Goal: Task Accomplishment & Management: Complete application form

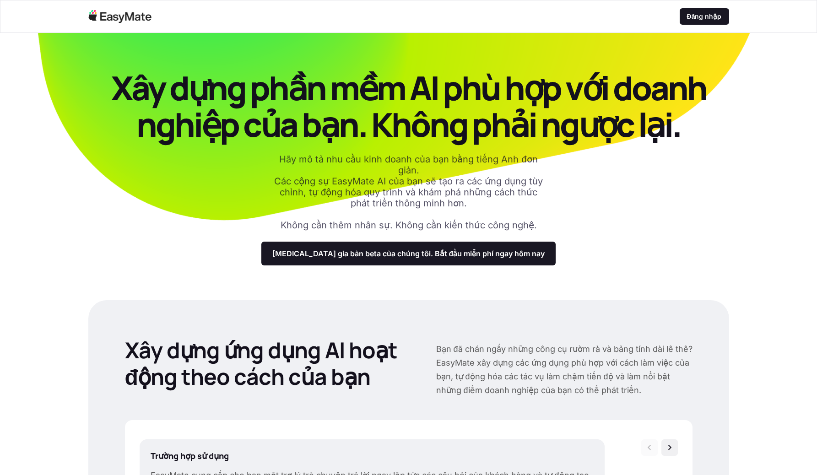
click at [602, 217] on div "Xây dựng phần mềm AI phù hợp với doanh nghiệp của bạn. Không phải ngược lại. Hã…" at bounding box center [408, 168] width 641 height 196
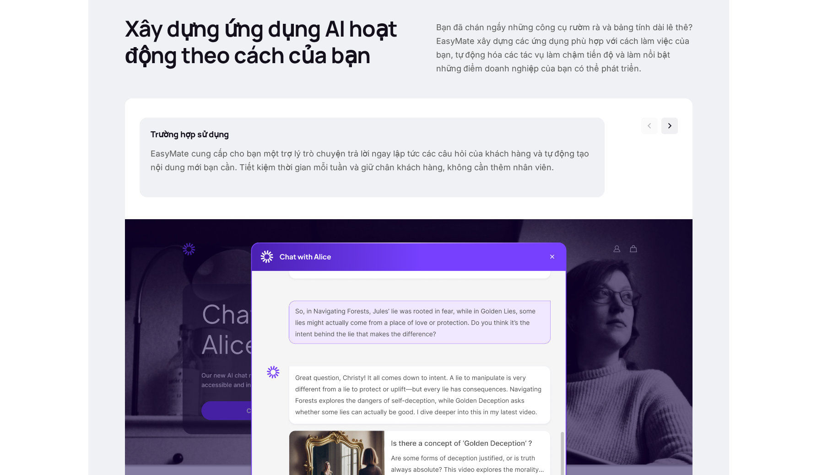
scroll to position [323, 0]
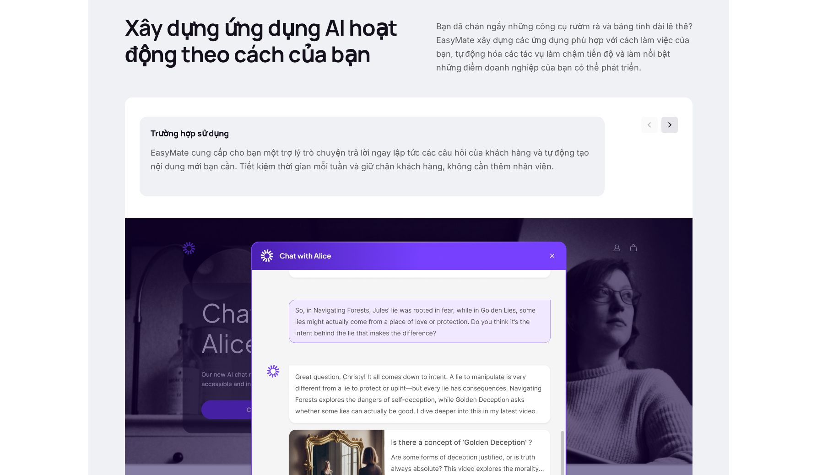
click at [675, 121] on div at bounding box center [670, 125] width 16 height 16
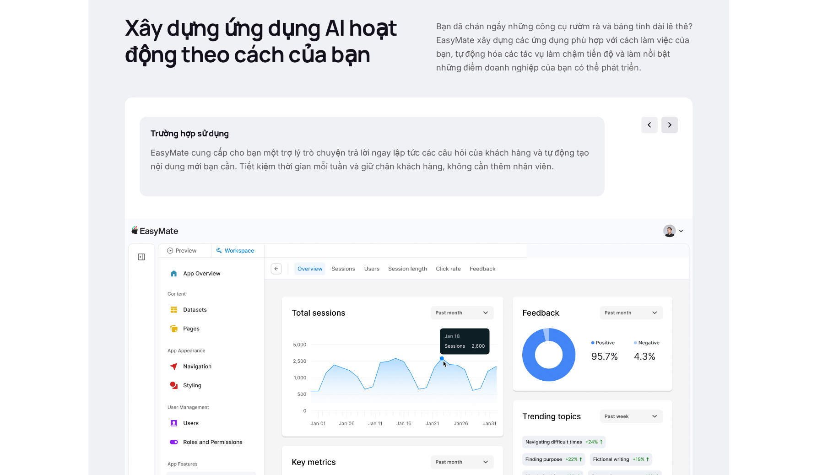
click at [675, 121] on div at bounding box center [670, 125] width 16 height 16
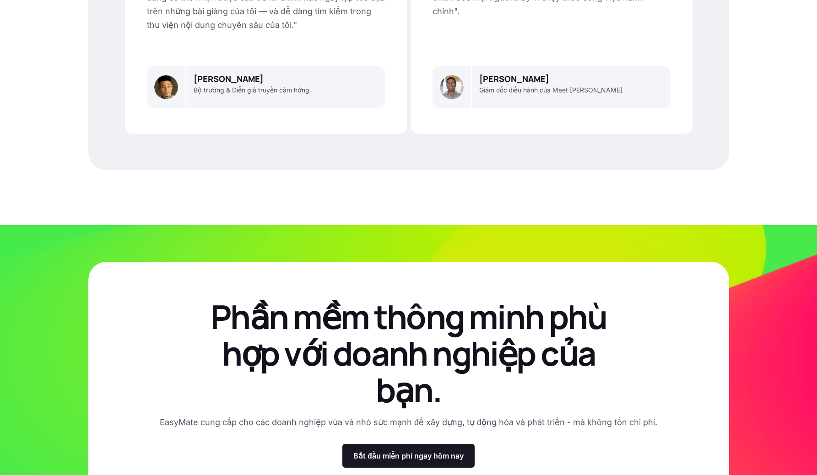
scroll to position [2691, 0]
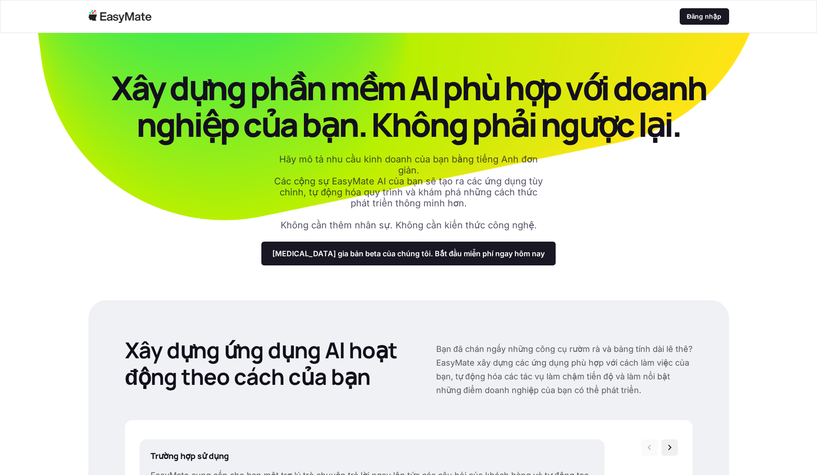
click at [599, 206] on div "Xây dựng phần mềm AI phù hợp với doanh nghiệp của bạn. Không phải ngược lại. Hã…" at bounding box center [408, 168] width 641 height 196
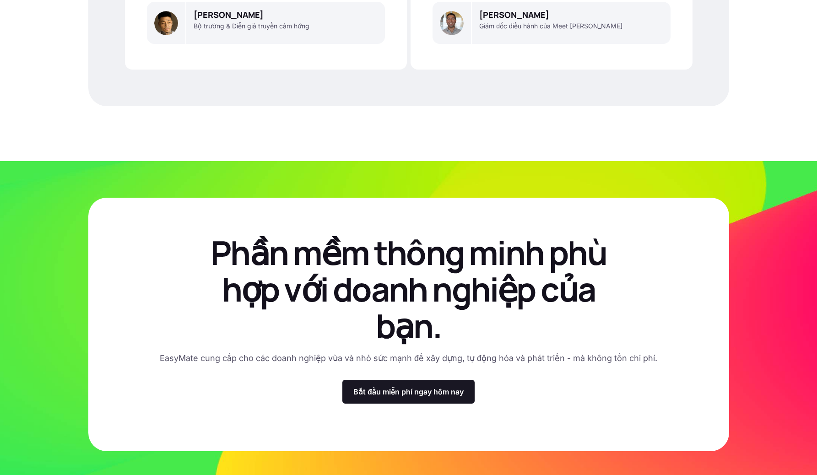
scroll to position [2691, 0]
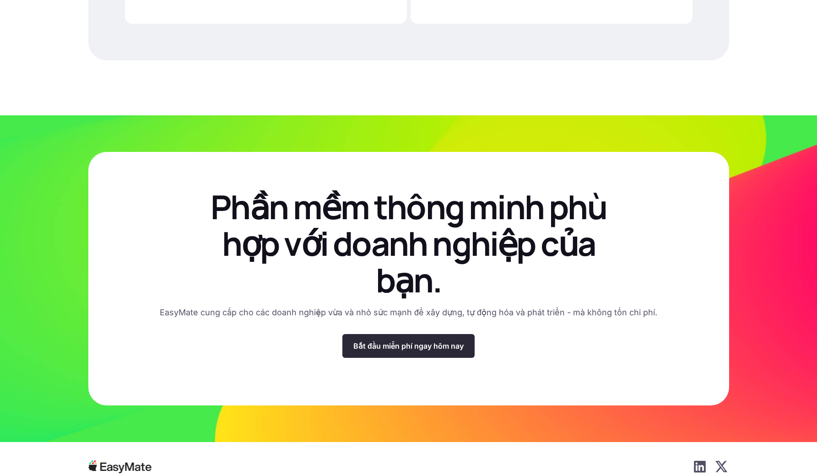
click at [424, 342] on font "Bắt đầu miễn phí ngay hôm nay" at bounding box center [409, 346] width 110 height 9
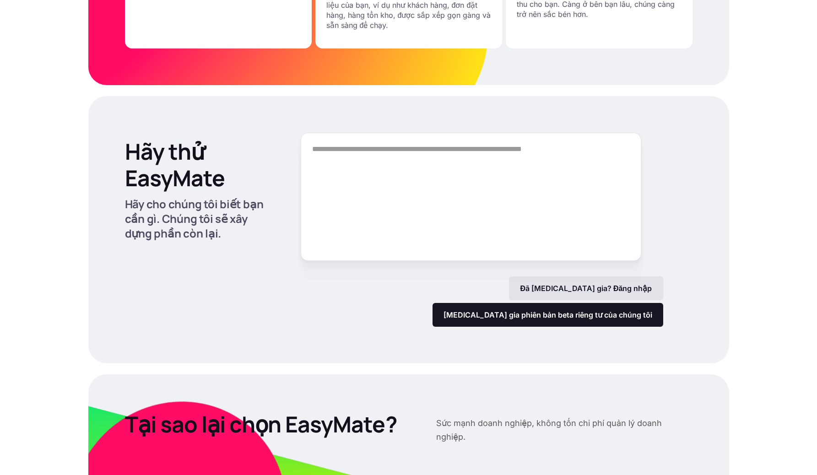
scroll to position [1162, 0]
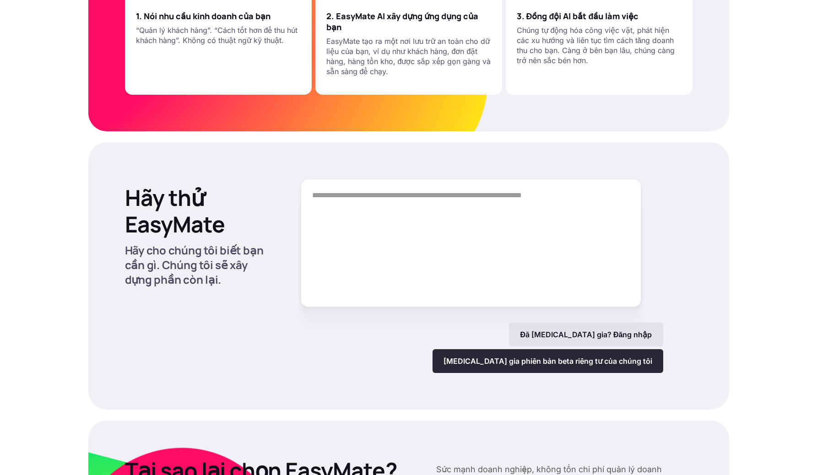
click at [559, 357] on font "Tham gia phiên bản beta riêng tư của chúng tôi" at bounding box center [548, 361] width 209 height 9
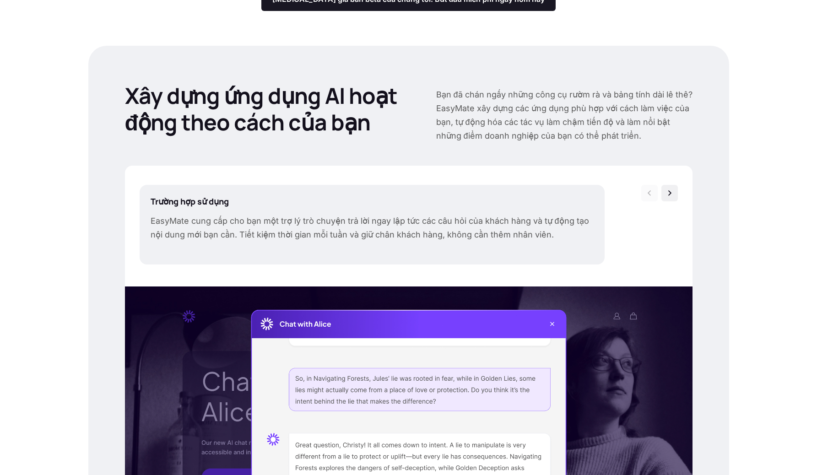
scroll to position [0, 0]
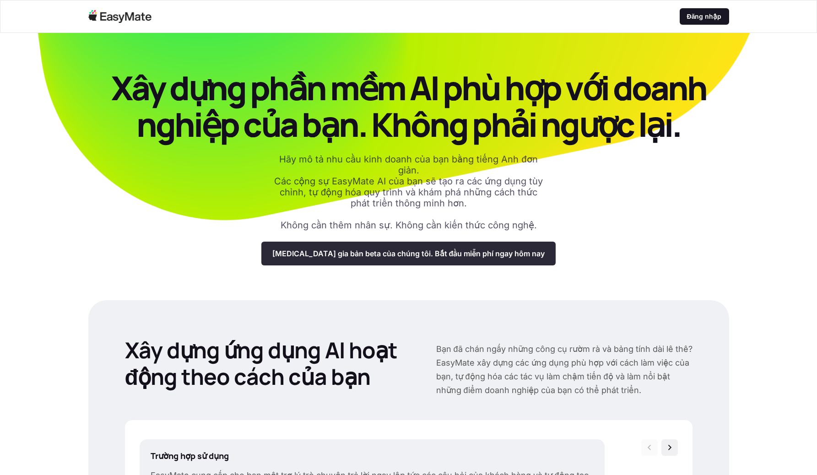
click at [343, 255] on font "Tham gia bản beta của chúng tôi. Bắt đầu miễn phí ngay hôm nay" at bounding box center [408, 253] width 273 height 9
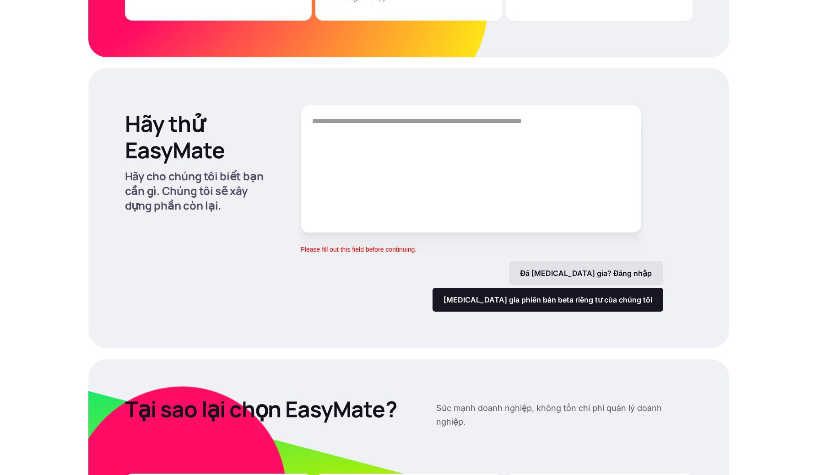
scroll to position [1233, 0]
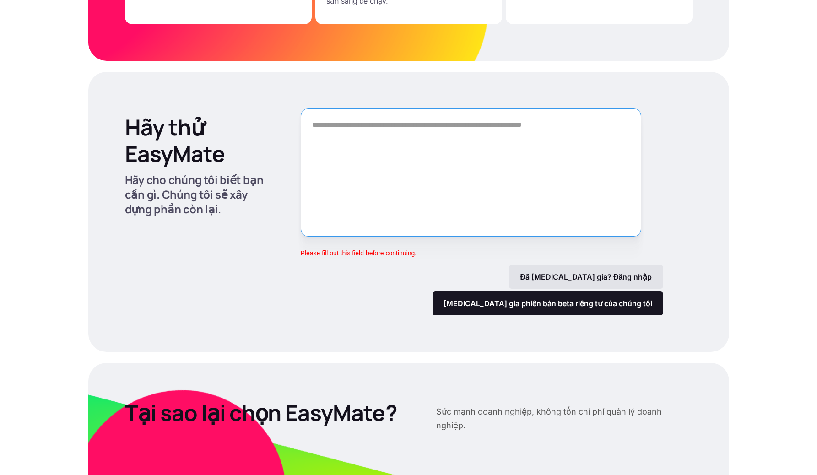
click at [420, 160] on textarea "Hình thức" at bounding box center [471, 173] width 341 height 128
click at [358, 141] on textarea "Hình thức" at bounding box center [471, 173] width 341 height 128
type textarea "****"
click at [577, 103] on div "Hãy thử EasyMate Hãy cho chúng tôi biết bạn cần gì. Chúng tôi sẽ xây dựng phần …" at bounding box center [408, 212] width 641 height 280
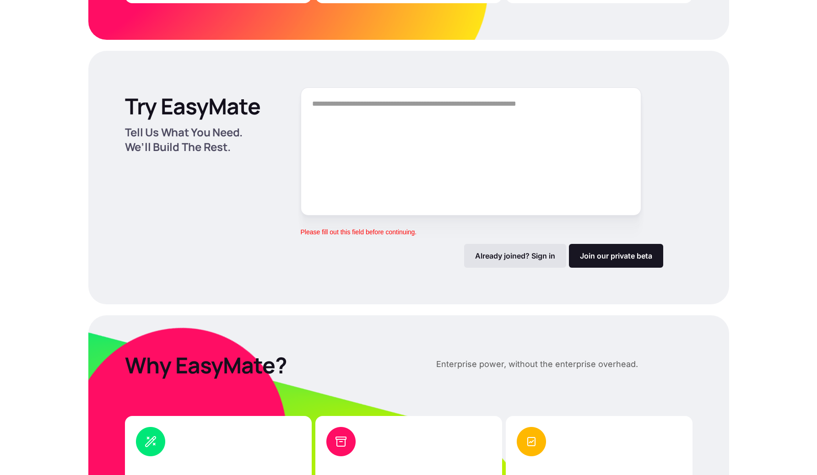
click at [572, 81] on div "Try EasyMate Tell Us What You Need. We’ll Build The Rest. Please fill out this …" at bounding box center [408, 178] width 641 height 254
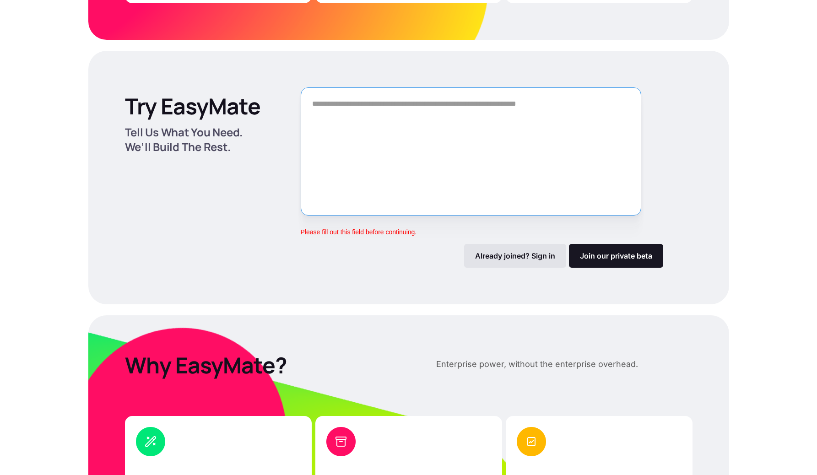
click at [541, 99] on textarea "Form" at bounding box center [471, 151] width 341 height 128
click at [448, 106] on textarea "Form" at bounding box center [471, 151] width 341 height 128
paste textarea "**********"
type textarea "**********"
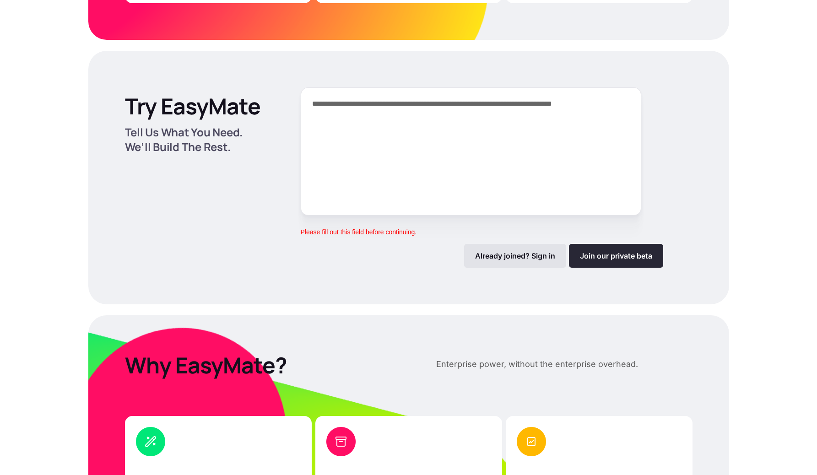
click at [620, 258] on link "Join our private beta" at bounding box center [616, 256] width 94 height 24
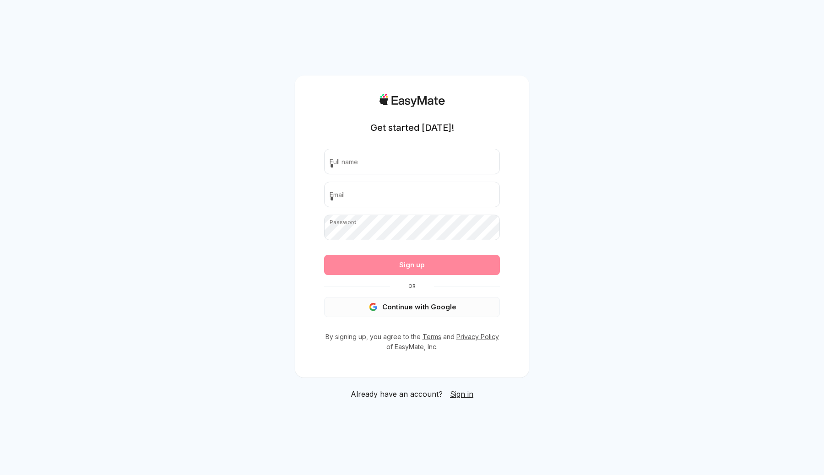
click at [431, 307] on button "Continue with Google" at bounding box center [412, 307] width 176 height 20
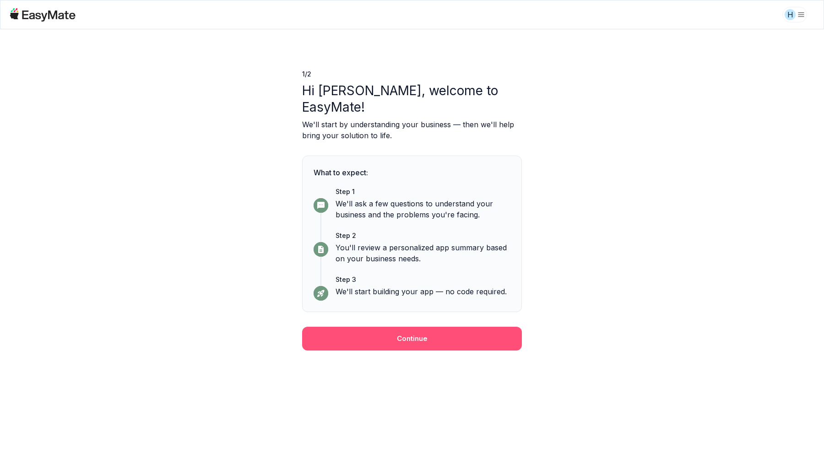
click at [434, 327] on button "Continue" at bounding box center [412, 339] width 220 height 24
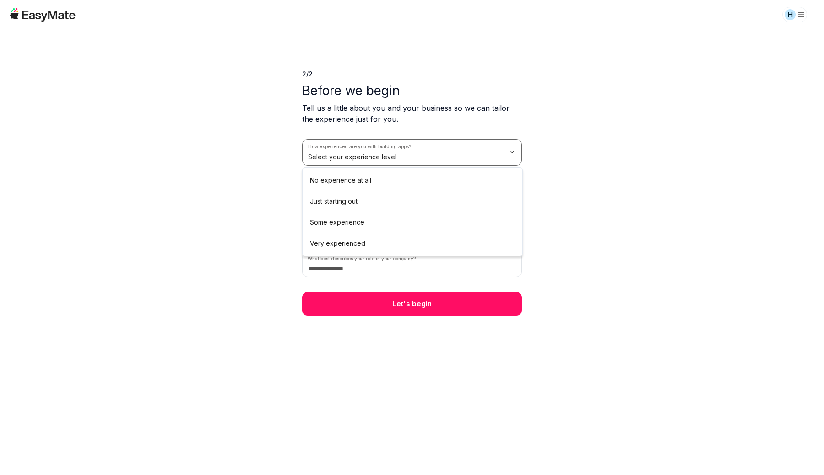
click at [478, 157] on html "H 2 / 2 Before we begin Tell us a little about you and your business so we can …" at bounding box center [412, 237] width 824 height 475
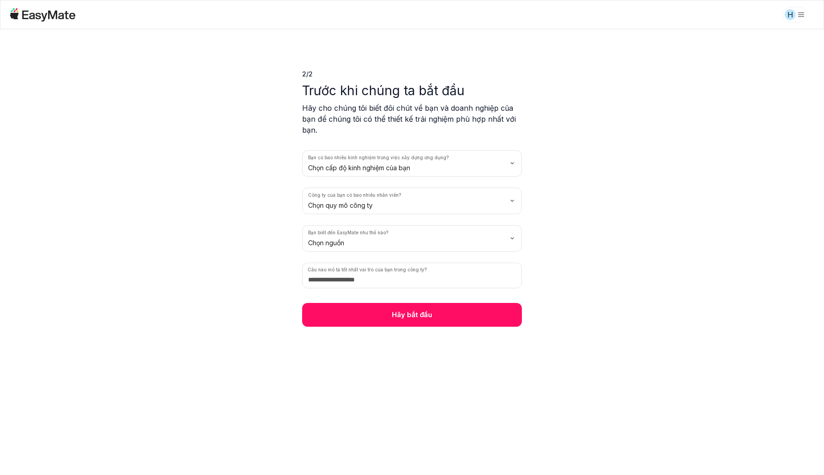
click at [570, 110] on div "2/2 ​ ​ Trước khi chúng ta bắt đầu Hãy cho chúng tôi biết đôi chút về bạn và do…" at bounding box center [412, 252] width 824 height 446
click at [481, 169] on html "H 2/2 ​ ​ Trước khi chúng ta bắt đầu Hãy cho chúng tôi biết đôi chút về bạn và …" at bounding box center [412, 237] width 824 height 475
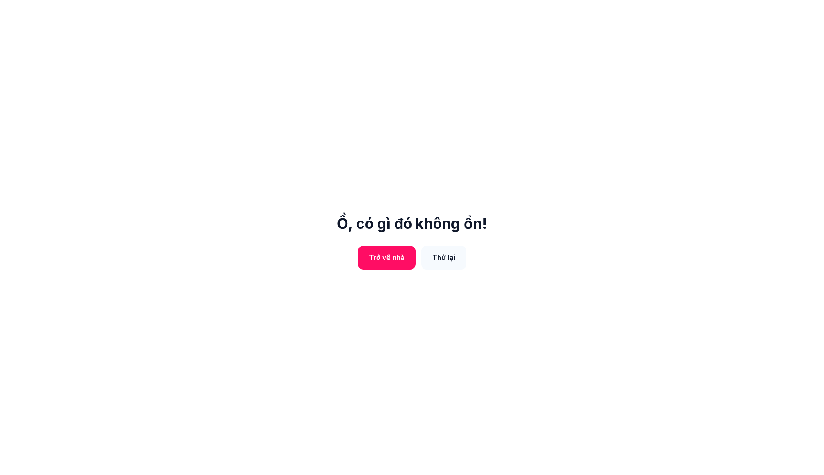
click at [446, 262] on font "Thử lại" at bounding box center [443, 257] width 23 height 9
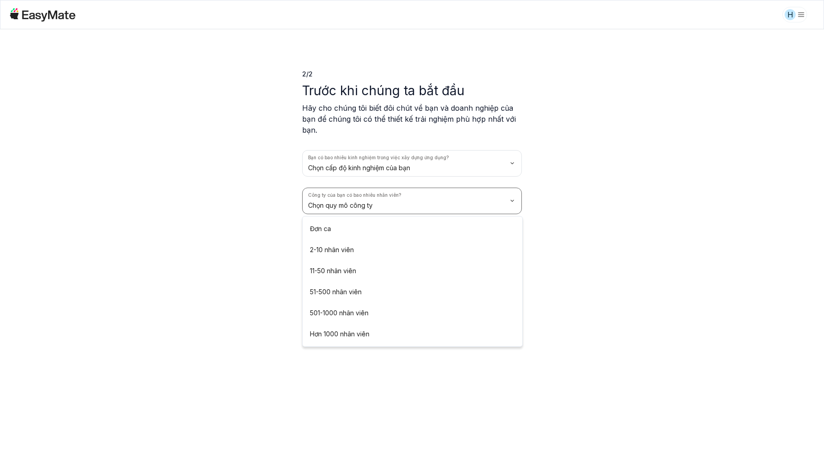
click at [435, 203] on html "H 2/2 ​ ​ Trước khi chúng ta bắt đầu Hãy cho chúng tôi biết đôi chút về bạn và …" at bounding box center [412, 237] width 824 height 475
click at [562, 190] on html "H 2/2 ​ ​ Trước khi chúng ta bắt đầu Hãy cho chúng tôi biết đôi chút về bạn và …" at bounding box center [412, 237] width 824 height 475
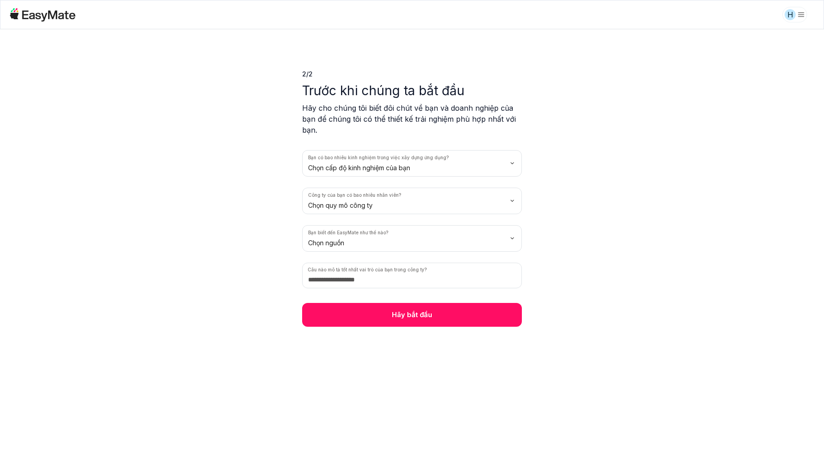
click at [490, 243] on html "H 2/2 ​ ​ Trước khi chúng ta bắt đầu Hãy cho chúng tôi biết đôi chút về bạn và …" at bounding box center [412, 237] width 824 height 475
click at [576, 214] on html "H 2/2 ​ ​ Trước khi chúng ta bắt đầu Hãy cho chúng tôi biết đôi chút về bạn và …" at bounding box center [412, 237] width 824 height 475
click at [488, 276] on input at bounding box center [412, 276] width 220 height 26
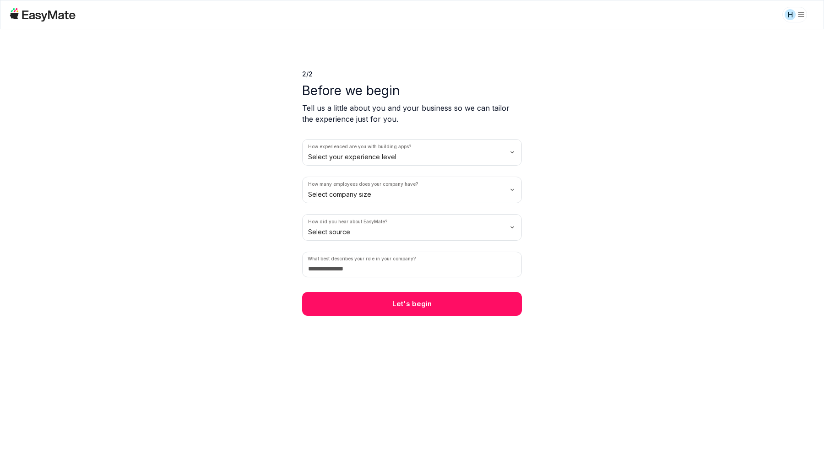
click at [394, 149] on html "H 2 / 2 Before we begin Tell us a little about you and your business so we can …" at bounding box center [412, 237] width 824 height 475
click at [379, 192] on html "H 2 / 2 Before we begin Tell us a little about you and your business so we can …" at bounding box center [412, 237] width 824 height 475
click at [370, 230] on html "H 2 / 2 Before we begin Tell us a little about you and your business so we can …" at bounding box center [412, 237] width 824 height 475
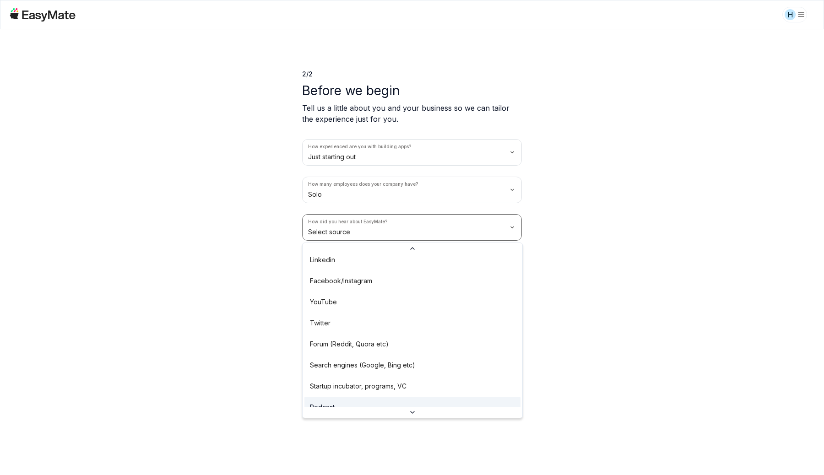
scroll to position [71, 0]
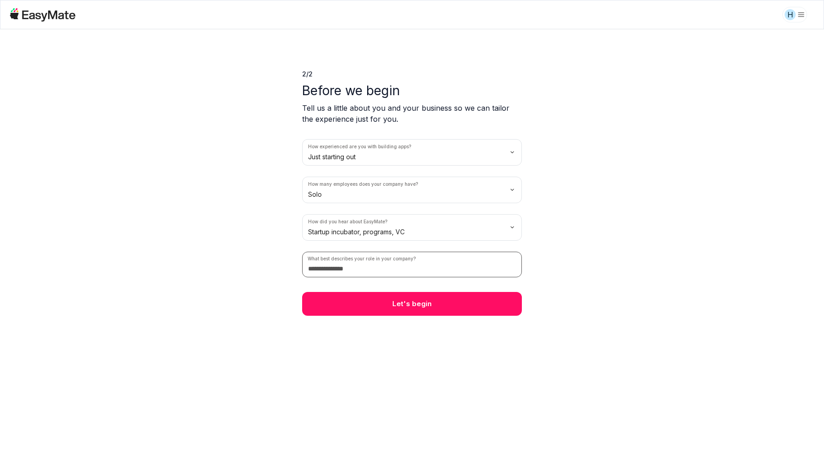
click at [368, 271] on input at bounding box center [412, 265] width 220 height 26
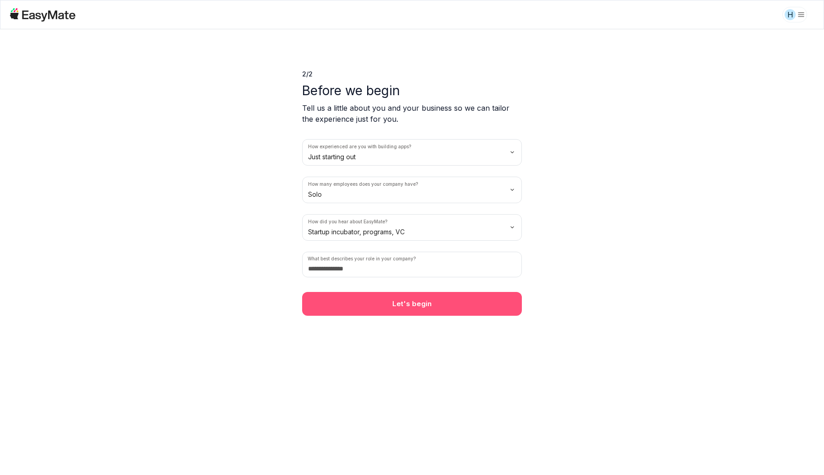
click at [386, 309] on button "Let's begin" at bounding box center [412, 304] width 220 height 24
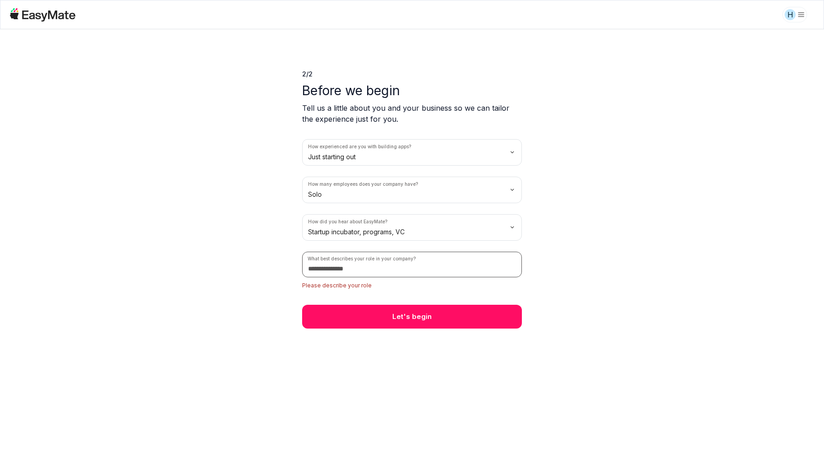
click at [355, 271] on input at bounding box center [412, 265] width 220 height 26
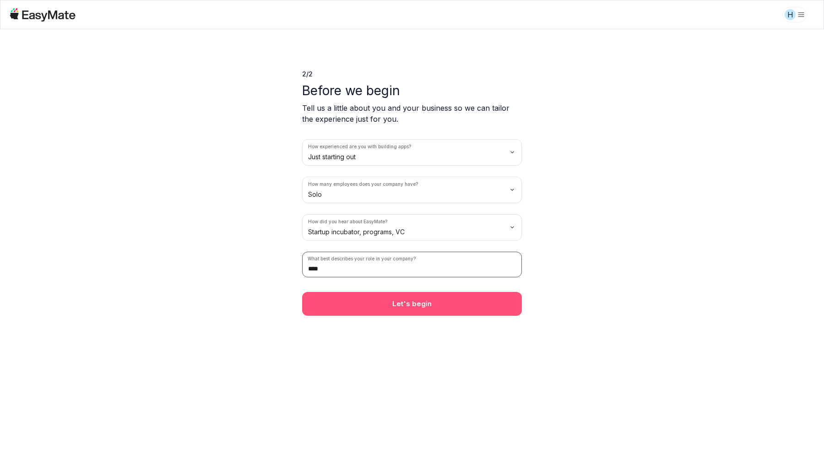
type input "****"
click at [383, 298] on button "Let's begin" at bounding box center [412, 304] width 220 height 24
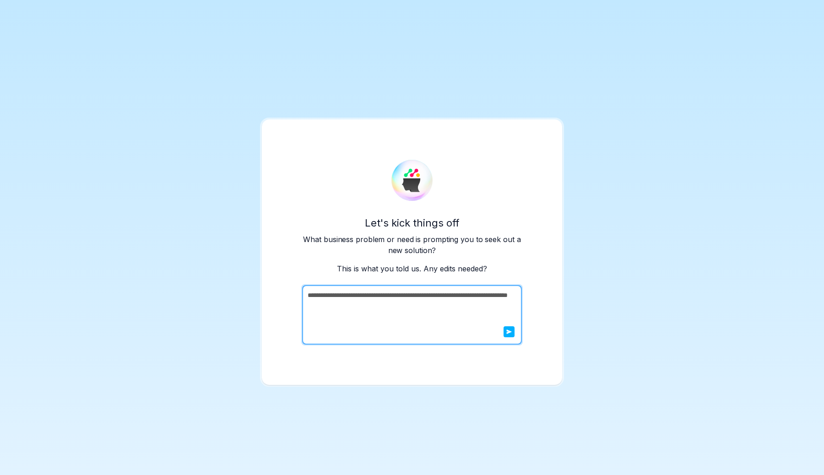
click at [302, 290] on div "**********" at bounding box center [412, 315] width 220 height 60
click at [509, 333] on icon "submit" at bounding box center [509, 331] width 5 height 5
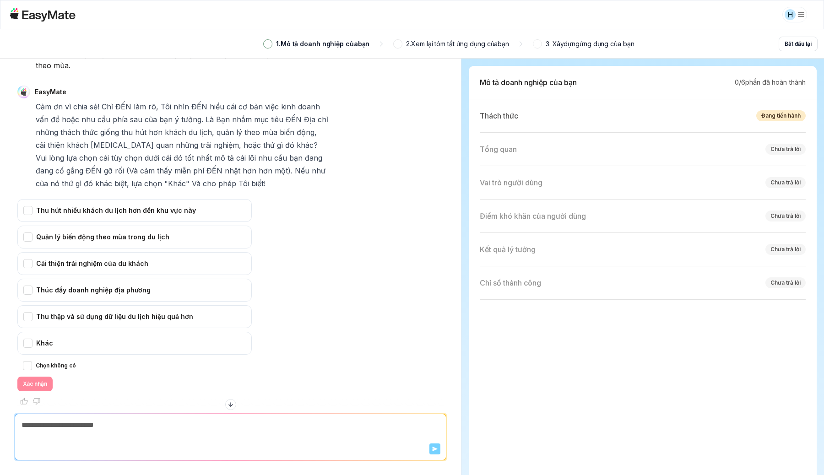
scroll to position [62, 0]
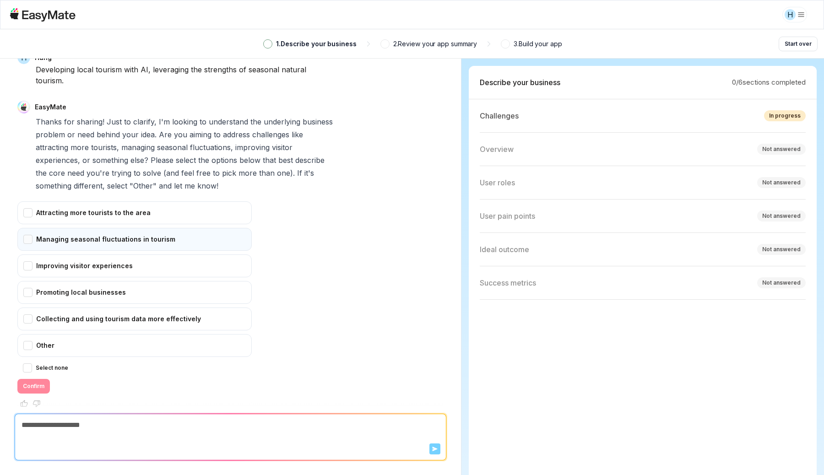
drag, startPoint x: 115, startPoint y: 205, endPoint x: 109, endPoint y: 222, distance: 17.8
click at [115, 205] on div "Attracting more tourists to the area" at bounding box center [134, 213] width 234 height 23
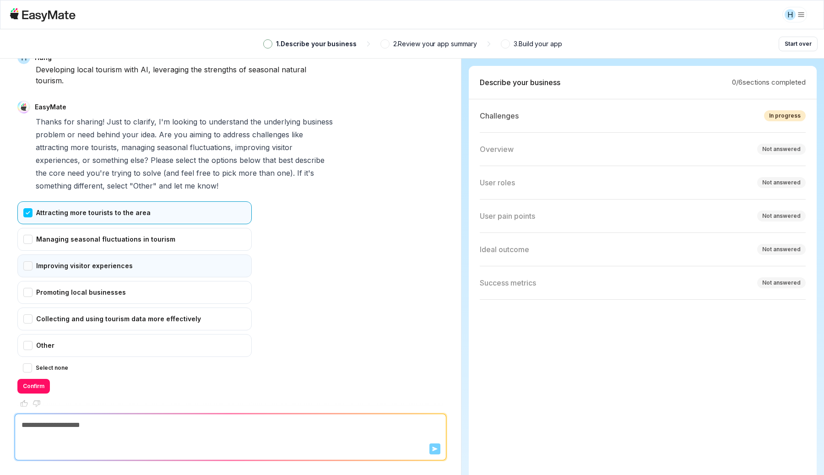
click at [98, 255] on div "Improving visitor experiences" at bounding box center [134, 266] width 234 height 23
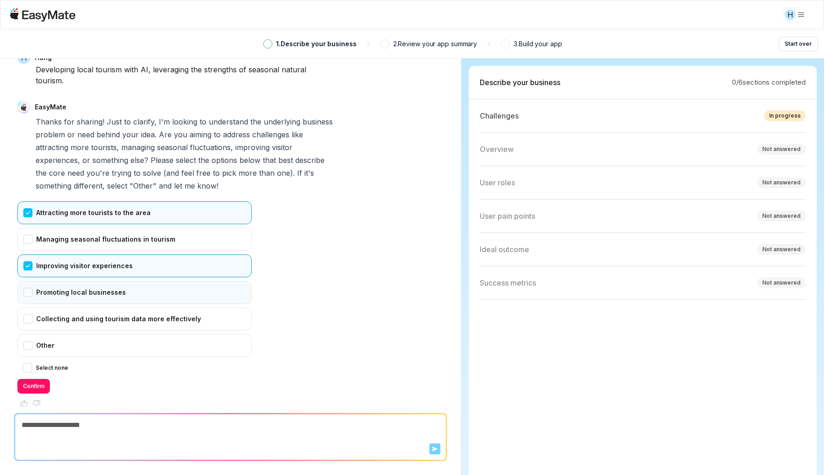
drag, startPoint x: 90, startPoint y: 286, endPoint x: 87, endPoint y: 306, distance: 20.5
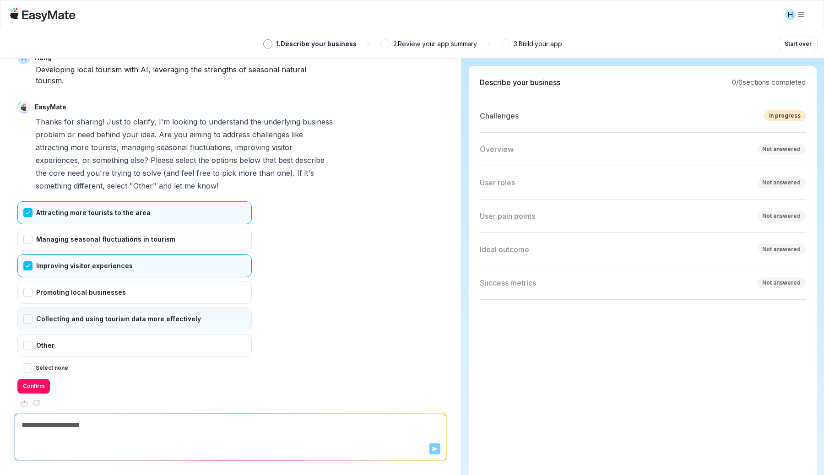
click at [90, 286] on div "Promoting local businesses" at bounding box center [134, 292] width 234 height 23
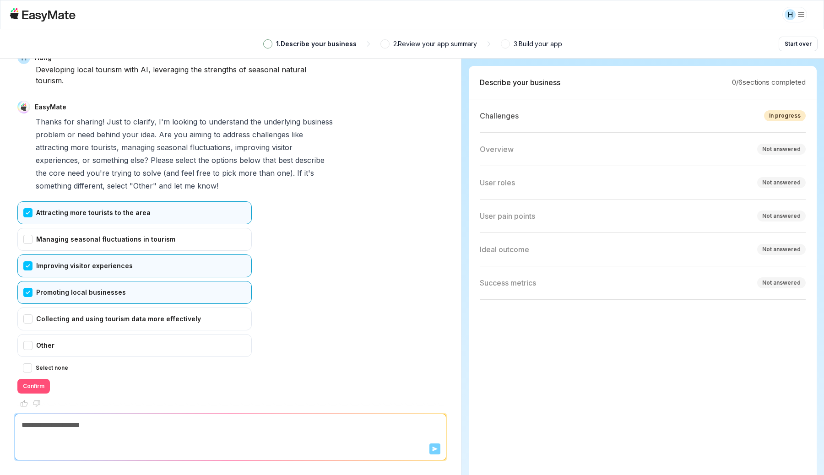
click at [34, 379] on button "Confirm" at bounding box center [33, 386] width 33 height 15
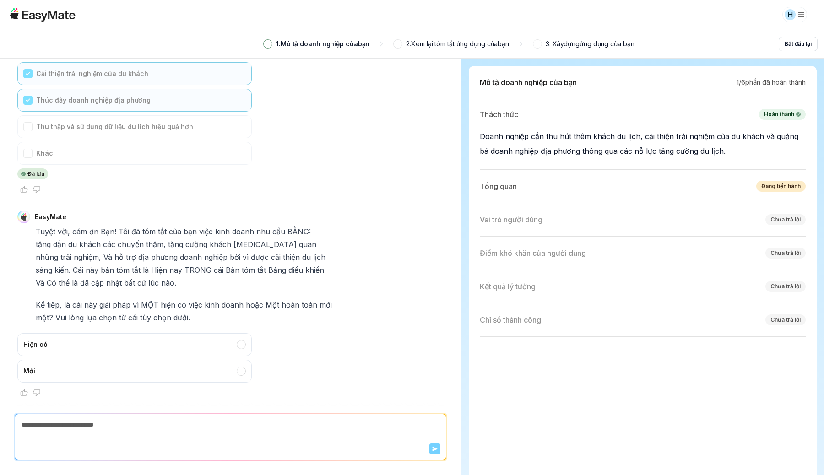
scroll to position [231, 0]
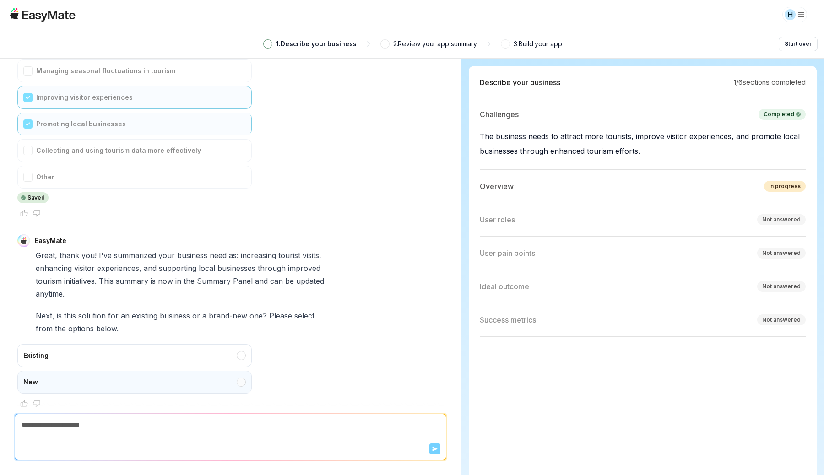
click at [244, 371] on div "New" at bounding box center [134, 382] width 234 height 23
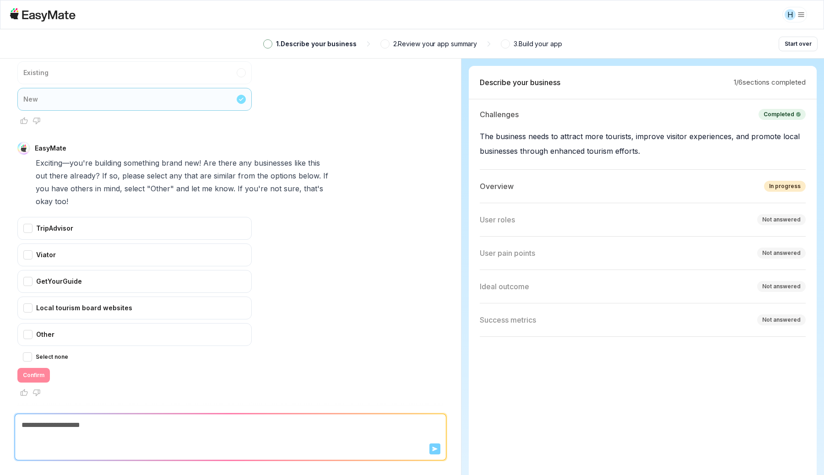
scroll to position [490, 0]
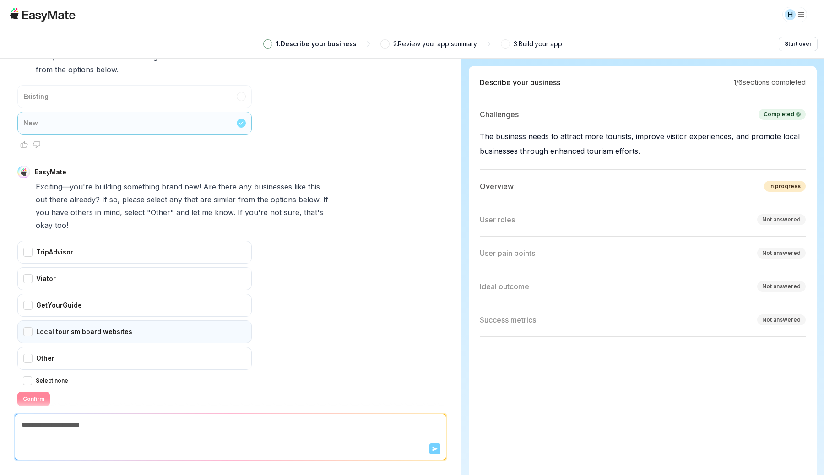
drag, startPoint x: 361, startPoint y: 293, endPoint x: 245, endPoint y: 302, distance: 116.2
click at [361, 293] on div "TripAdvisor Viator GetYourGuide Local tourism board websites Other Select none …" at bounding box center [230, 324] width 426 height 166
click at [180, 321] on div "Local tourism board websites" at bounding box center [134, 332] width 234 height 23
click at [41, 392] on button "Confirm" at bounding box center [33, 399] width 33 height 15
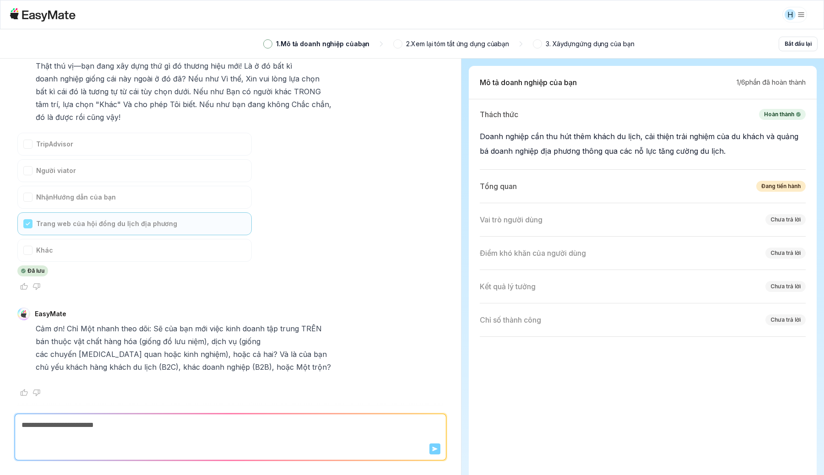
scroll to position [561, 0]
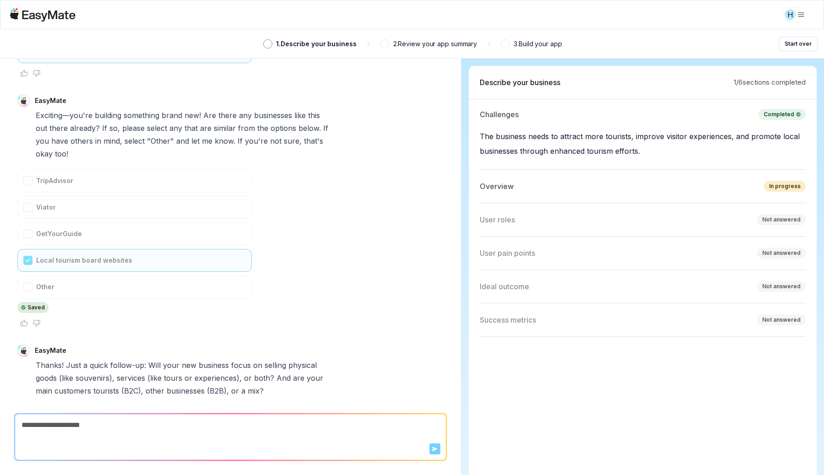
click at [133, 414] on textarea at bounding box center [230, 425] width 431 height 22
click at [129, 423] on textarea at bounding box center [230, 425] width 431 height 22
type textarea "*"
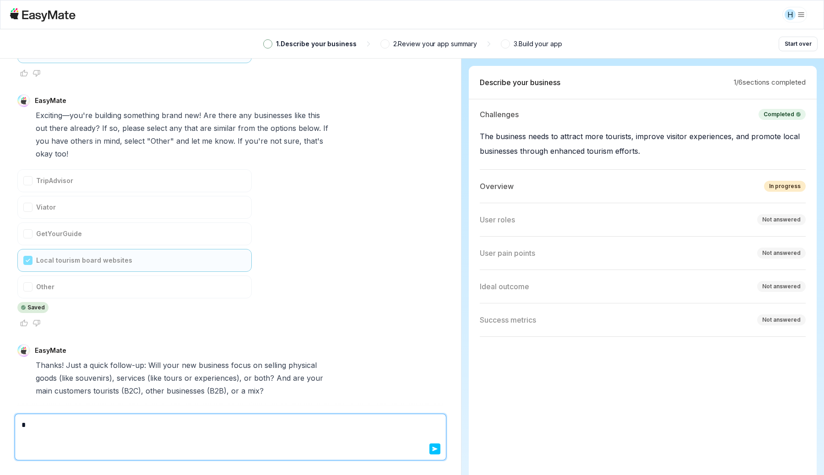
type textarea "**"
type textarea "*"
type textarea "***"
type textarea "*"
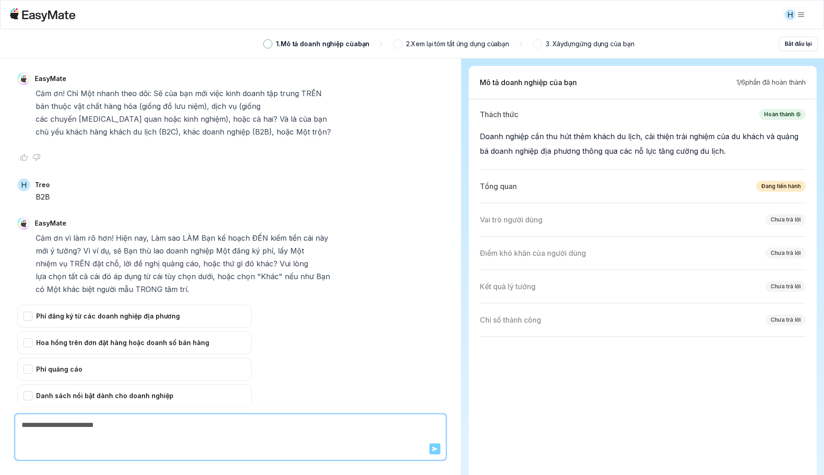
scroll to position [960, 0]
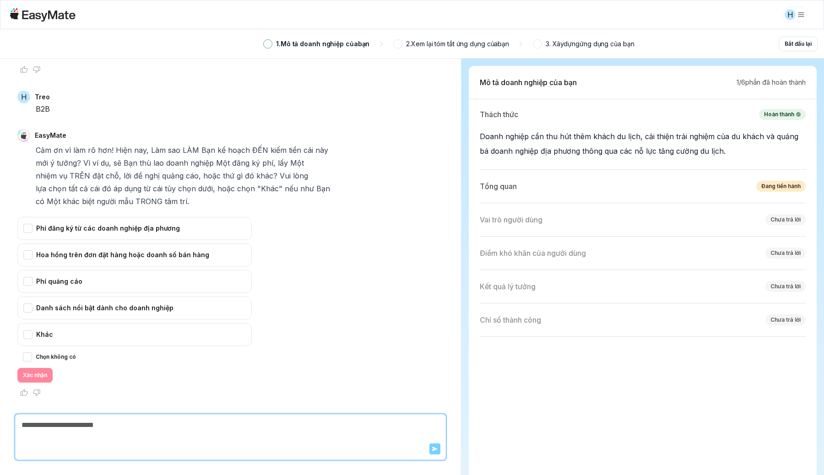
click at [366, 303] on div "Phí đăng ký từ các doanh nghiệp địa phương Hoa hồng trên đơn đặt hàng hoặc doan…" at bounding box center [230, 300] width 426 height 166
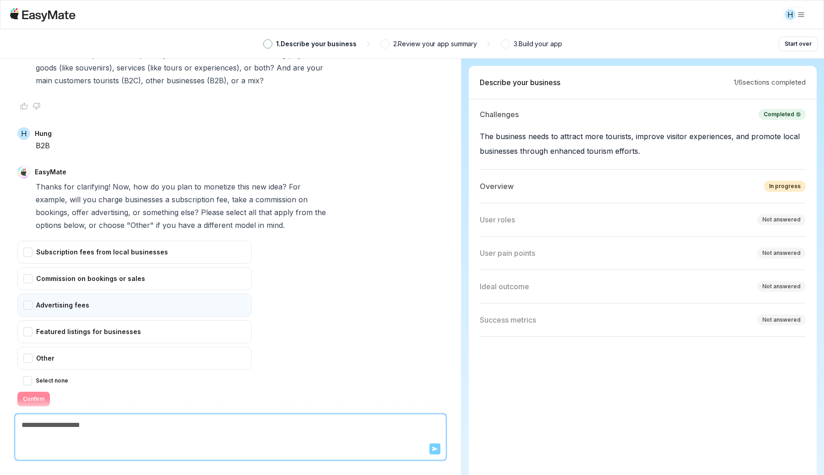
click at [111, 294] on div "Advertising fees" at bounding box center [134, 305] width 234 height 23
click at [37, 392] on button "Confirm" at bounding box center [33, 399] width 33 height 15
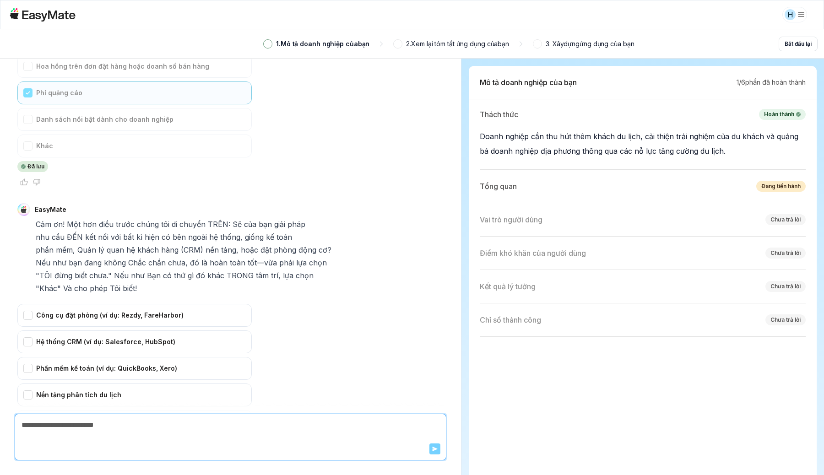
scroll to position [1262, 0]
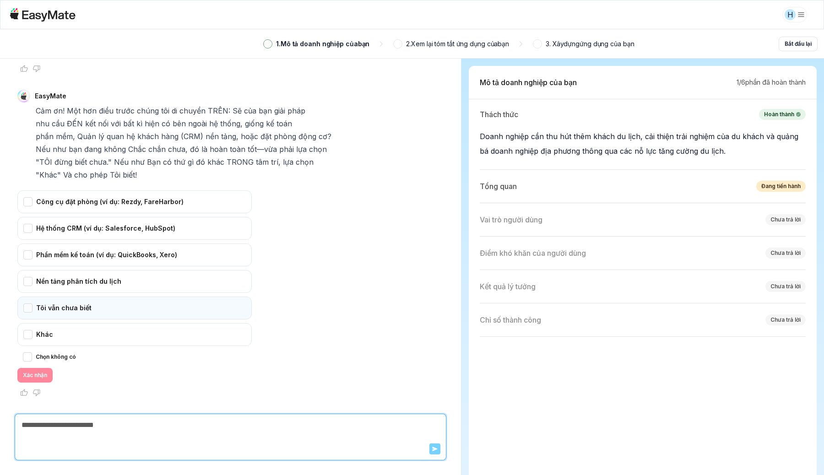
click at [116, 308] on div "Tôi vẫn chưa biết" at bounding box center [134, 308] width 234 height 23
click at [36, 375] on font "Xác nhận" at bounding box center [35, 375] width 24 height 7
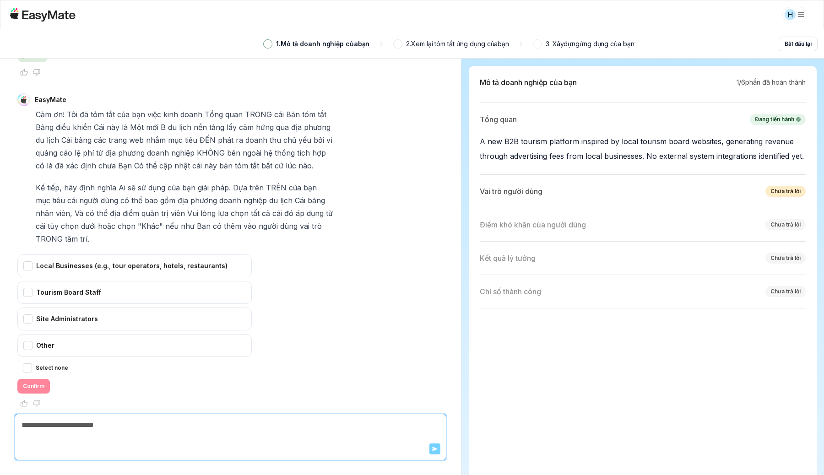
scroll to position [73, 0]
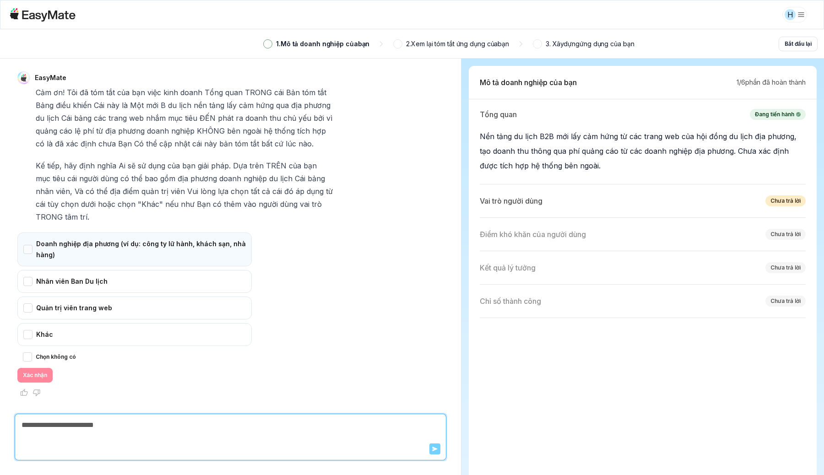
click at [158, 256] on div "Doanh nghiệp địa phương (ví dụ: công ty lữ hành, khách sạn, nhà hàng)" at bounding box center [134, 250] width 234 height 34
click at [28, 380] on font "Xác nhận" at bounding box center [35, 375] width 24 height 9
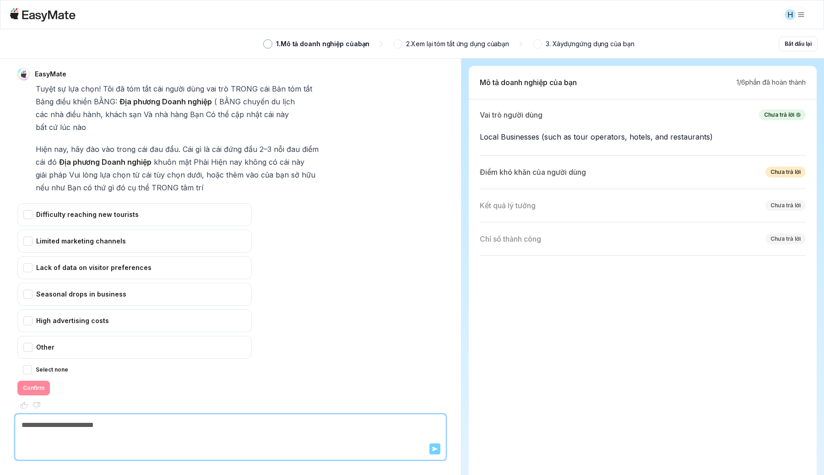
scroll to position [145, 0]
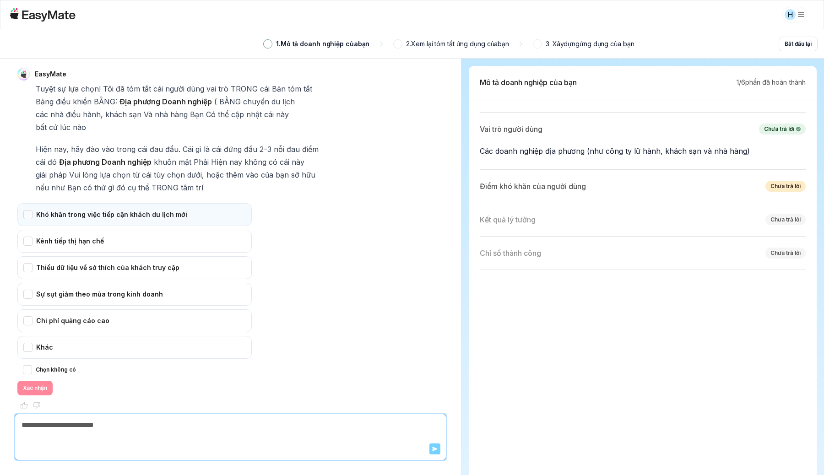
click at [202, 204] on div "Khó khăn trong việc tiếp cận khách du lịch mới" at bounding box center [134, 214] width 234 height 23
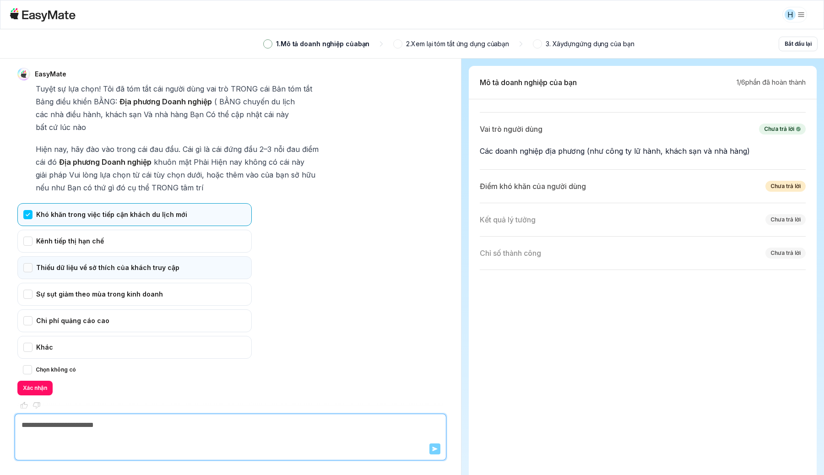
drag, startPoint x: 164, startPoint y: 236, endPoint x: 160, endPoint y: 244, distance: 9.2
click at [164, 236] on div "Kênh tiếp thị hạn chế" at bounding box center [134, 241] width 234 height 23
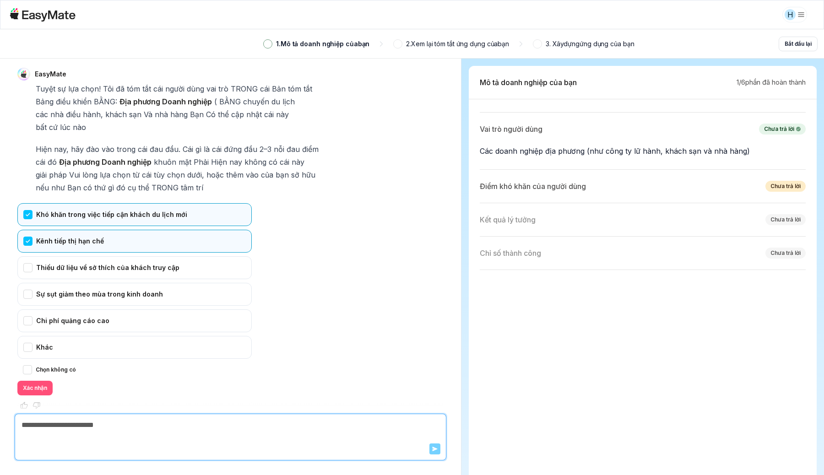
click at [35, 385] on font "Xác nhận" at bounding box center [35, 388] width 24 height 7
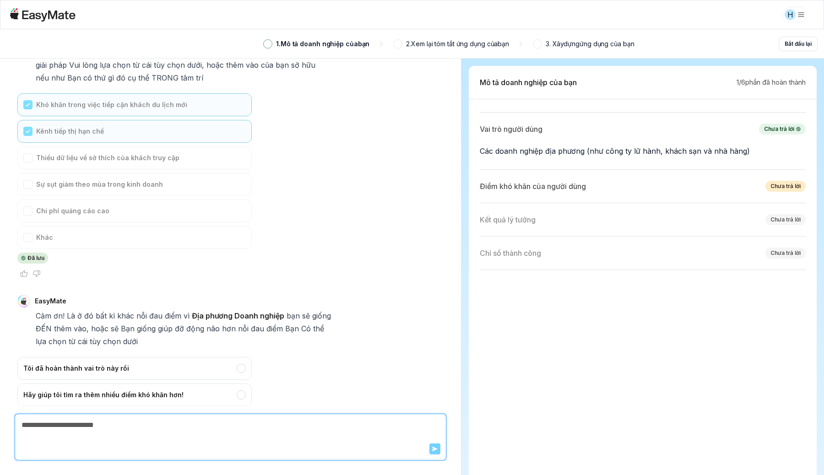
scroll to position [2028, 0]
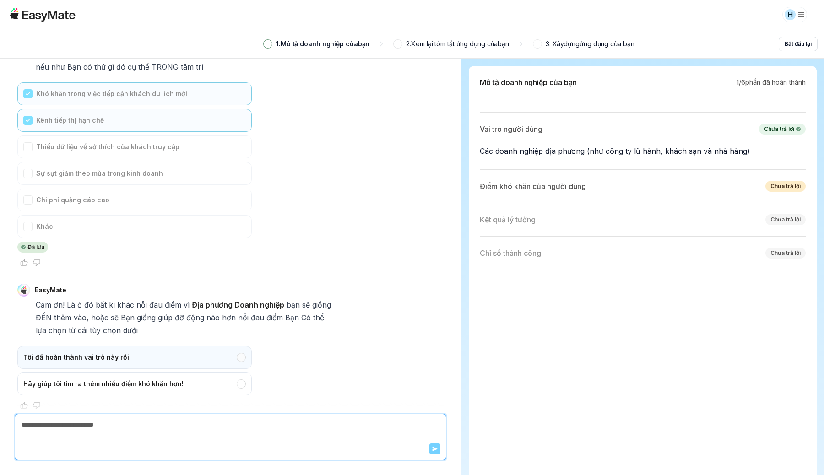
click at [200, 348] on div "Tôi đã hoàn thành vai trò này rồi" at bounding box center [134, 357] width 234 height 23
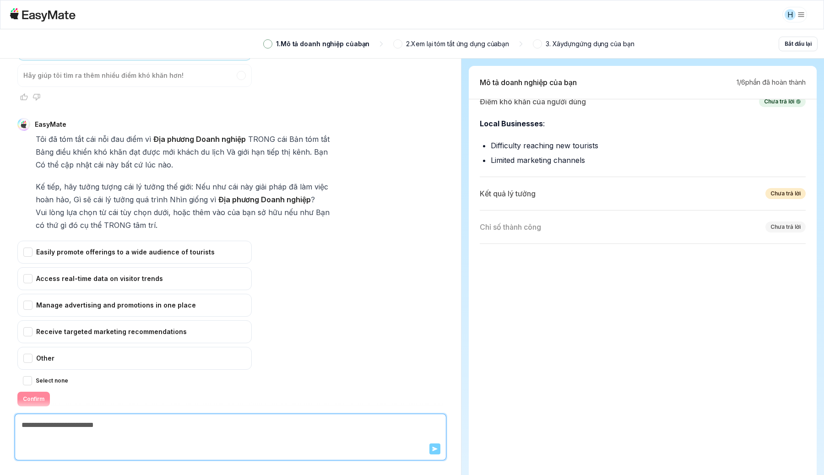
scroll to position [202, 0]
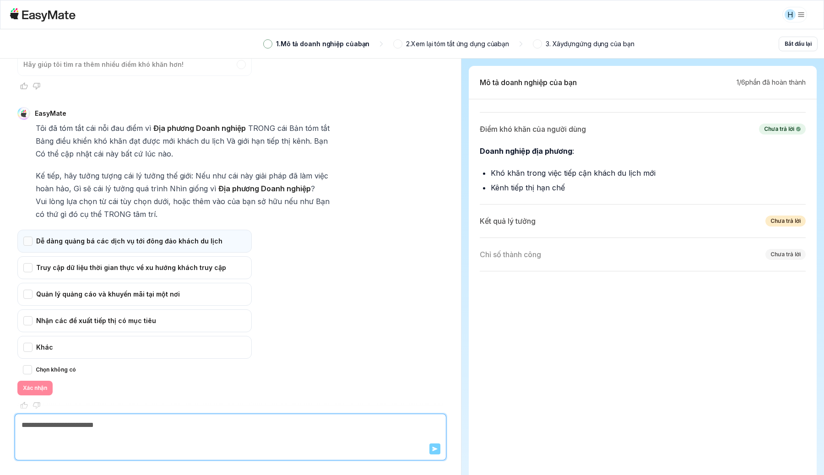
click at [204, 235] on div "Dễ dàng quảng bá các dịch vụ tới đông đảo khách du lịch" at bounding box center [134, 241] width 234 height 23
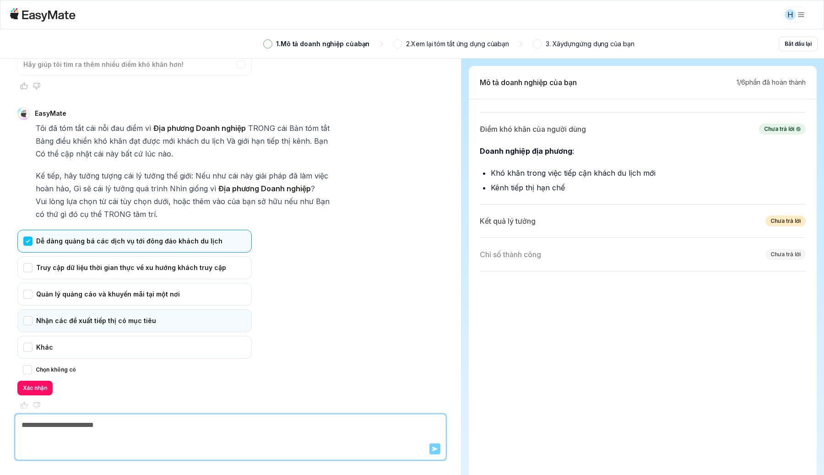
click at [127, 316] on div "Nhận các đề xuất tiếp thị có mục tiêu" at bounding box center [134, 321] width 234 height 23
click at [44, 385] on font "Xác nhận" at bounding box center [35, 388] width 24 height 7
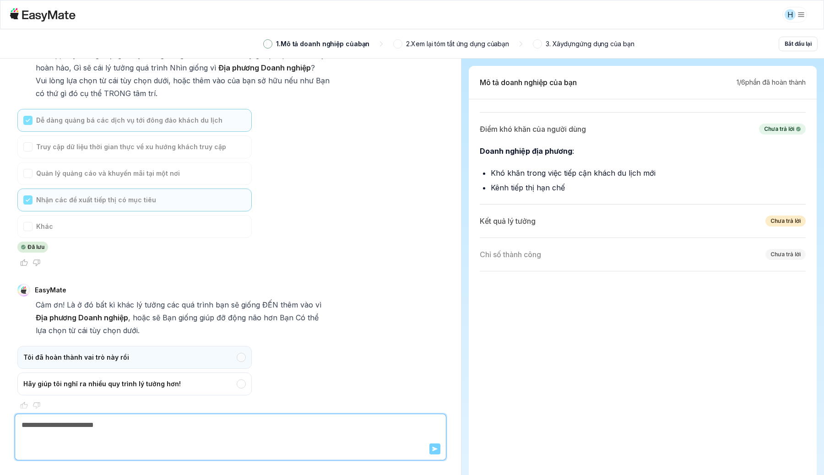
click at [195, 346] on div "Tôi đã hoàn thành vai trò này rồi" at bounding box center [134, 357] width 234 height 23
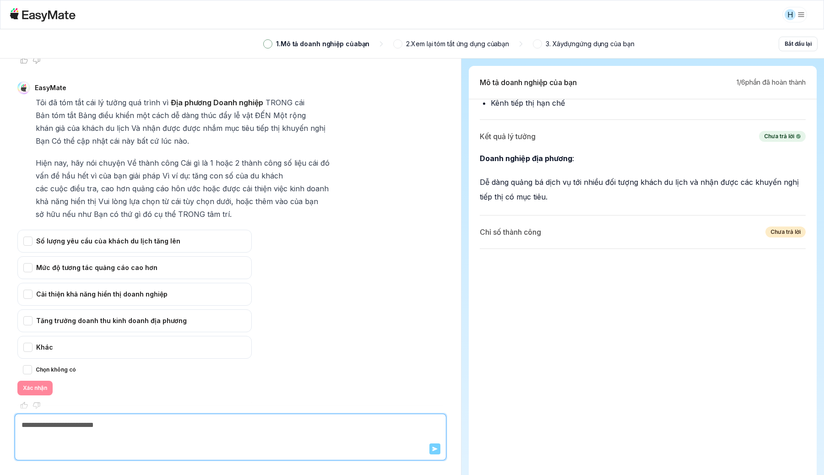
scroll to position [294, 0]
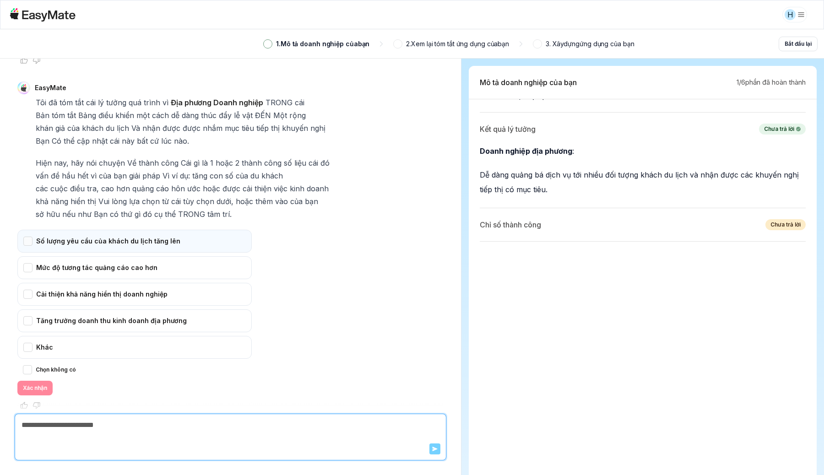
click at [209, 230] on div "Số lượng yêu cầu của khách du lịch tăng lên" at bounding box center [134, 241] width 234 height 23
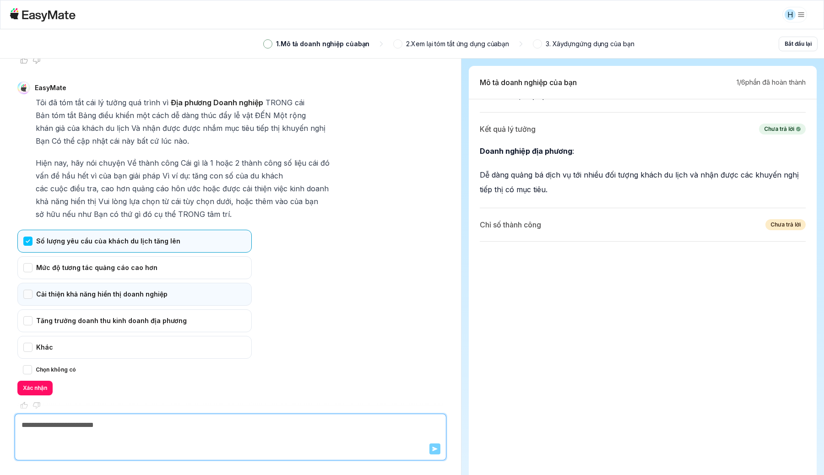
click at [203, 283] on div "Cải thiện khả năng hiển thị doanh nghiệp" at bounding box center [134, 294] width 234 height 23
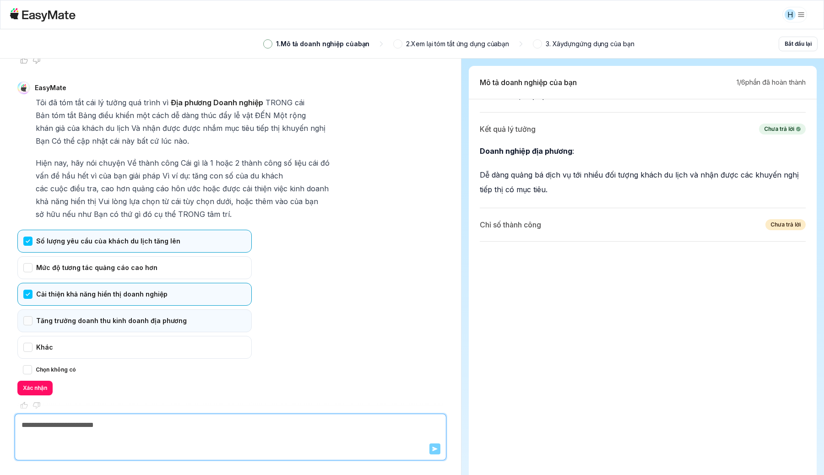
drag, startPoint x: 104, startPoint y: 308, endPoint x: 100, endPoint y: 313, distance: 6.2
click at [104, 310] on div "Tăng trưởng doanh thu kinh doanh địa phương" at bounding box center [134, 321] width 234 height 23
click at [40, 385] on font "Xác nhận" at bounding box center [35, 388] width 24 height 7
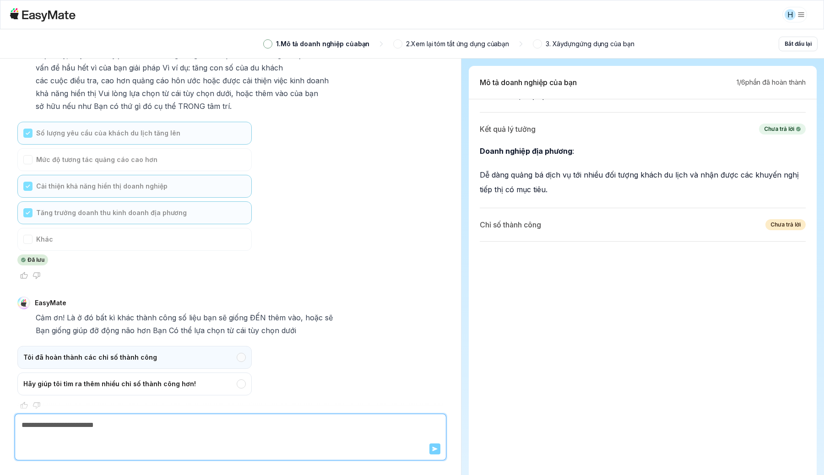
click at [142, 346] on div "Tôi đã hoàn thành các chỉ số thành công" at bounding box center [134, 357] width 234 height 23
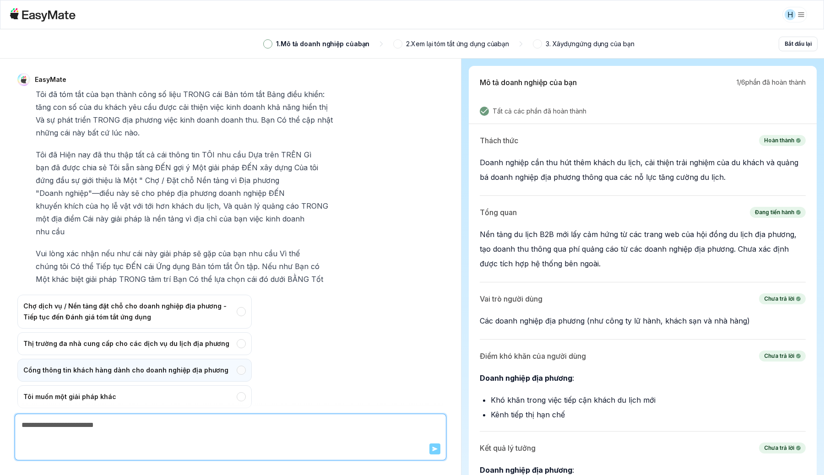
click at [196, 359] on div "Cổng thông tin khách hàng dành cho doanh nghiệp địa phương" at bounding box center [134, 370] width 234 height 23
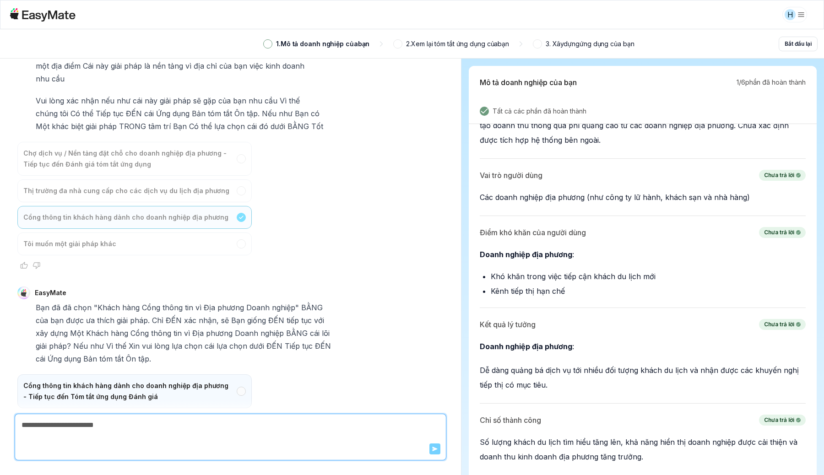
click at [207, 375] on div "Cổng thông tin khách hàng dành cho doanh nghiệp địa phương - Tiếp tục đến Tóm t…" at bounding box center [134, 392] width 234 height 34
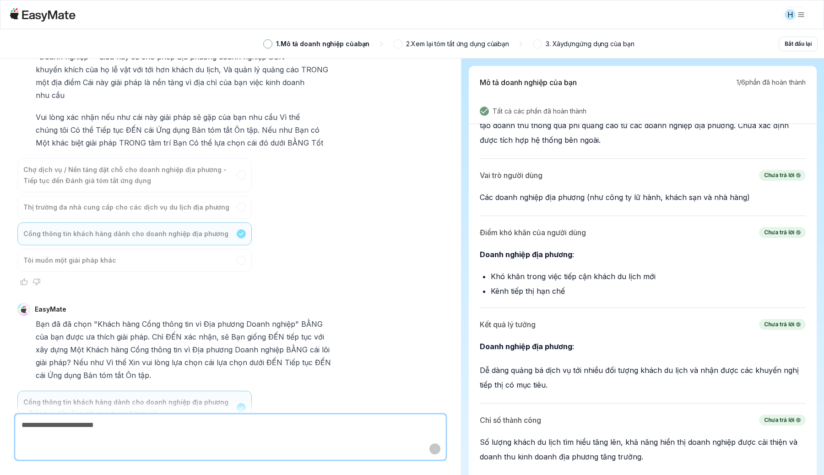
type textarea "*"
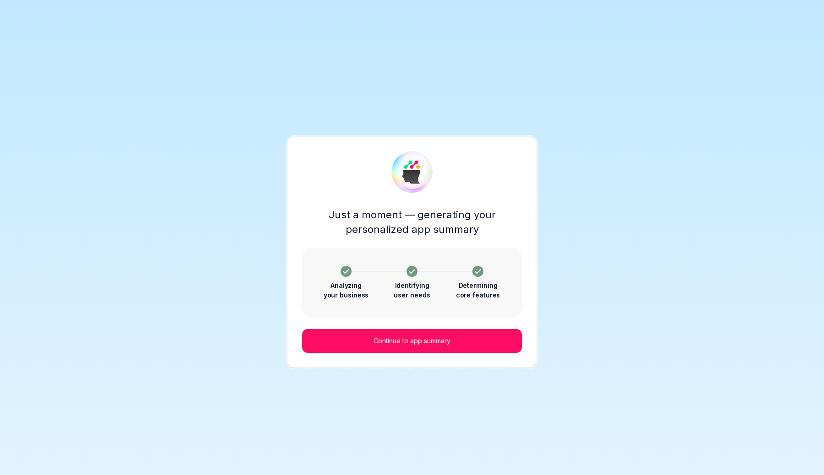
drag, startPoint x: 224, startPoint y: 171, endPoint x: 312, endPoint y: 242, distance: 112.7
click at [224, 171] on div "Just a moment — generating your personalized app summary Analyzing your busines…" at bounding box center [412, 237] width 824 height 475
click at [462, 345] on button "Continue to app summary" at bounding box center [412, 341] width 220 height 24
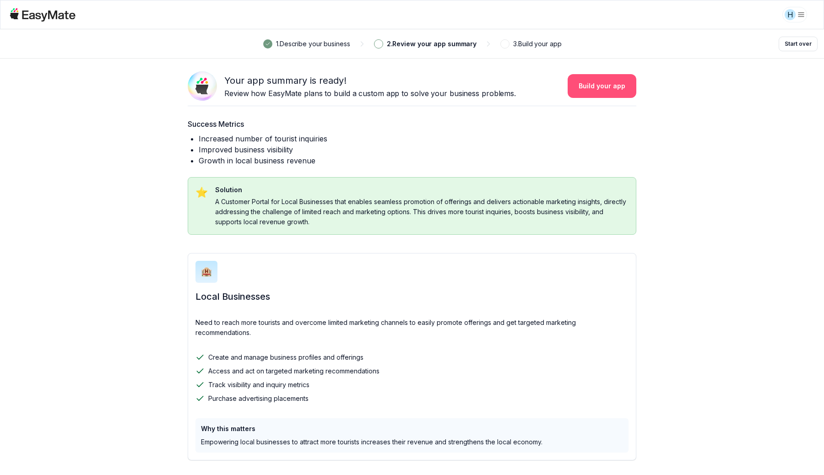
click at [612, 89] on button "Build your app" at bounding box center [602, 86] width 69 height 24
